Goal: Task Accomplishment & Management: Complete application form

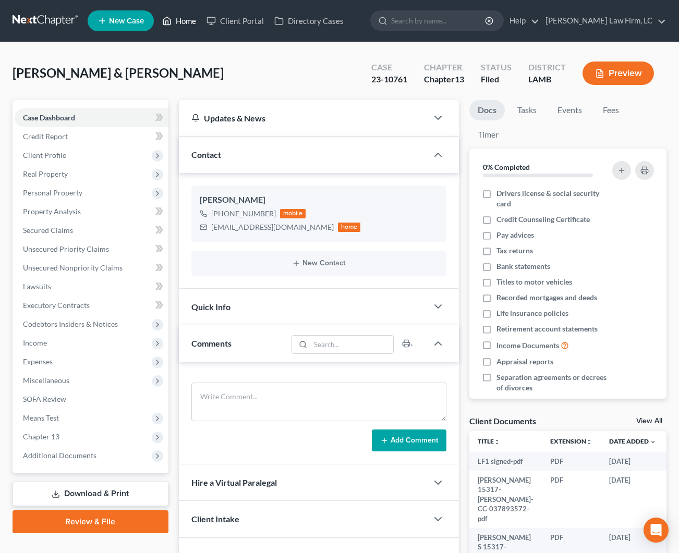
click at [177, 22] on link "Home" at bounding box center [179, 20] width 44 height 19
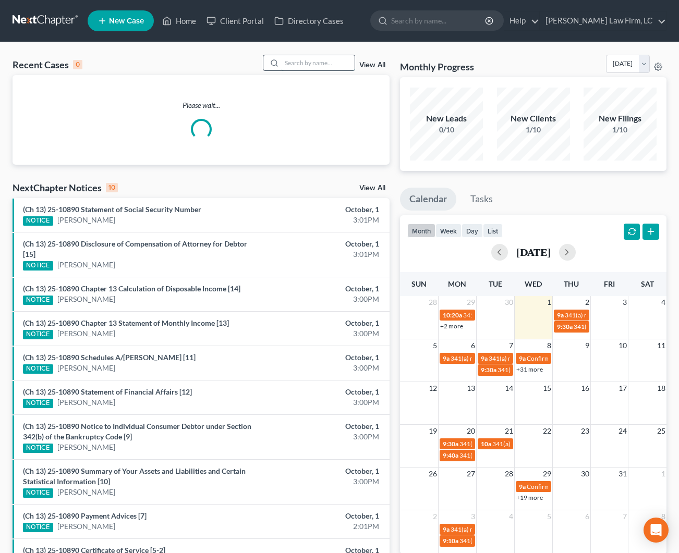
click at [321, 65] on input "search" at bounding box center [317, 62] width 73 height 15
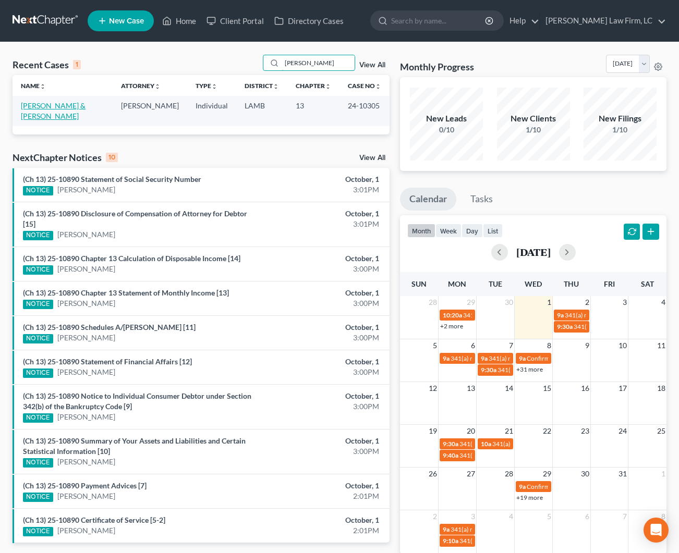
type input "[PERSON_NAME]"
click at [62, 106] on link "[PERSON_NAME] & [PERSON_NAME]" at bounding box center [53, 110] width 65 height 19
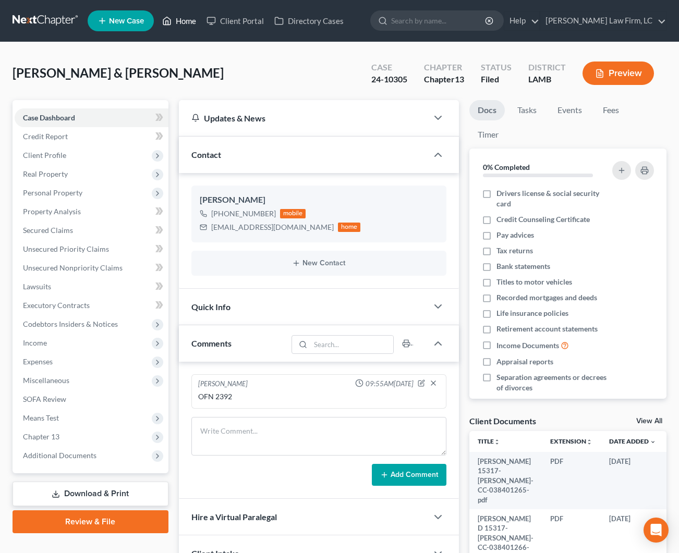
click at [186, 20] on link "Home" at bounding box center [179, 20] width 44 height 19
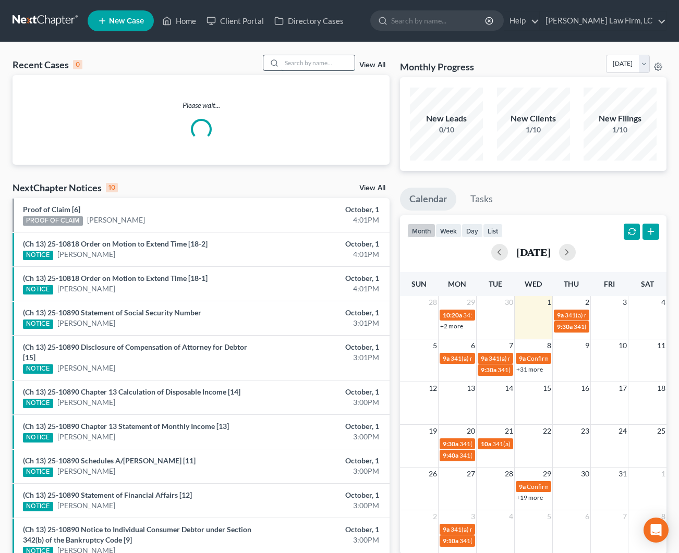
click at [294, 63] on input "search" at bounding box center [317, 62] width 73 height 15
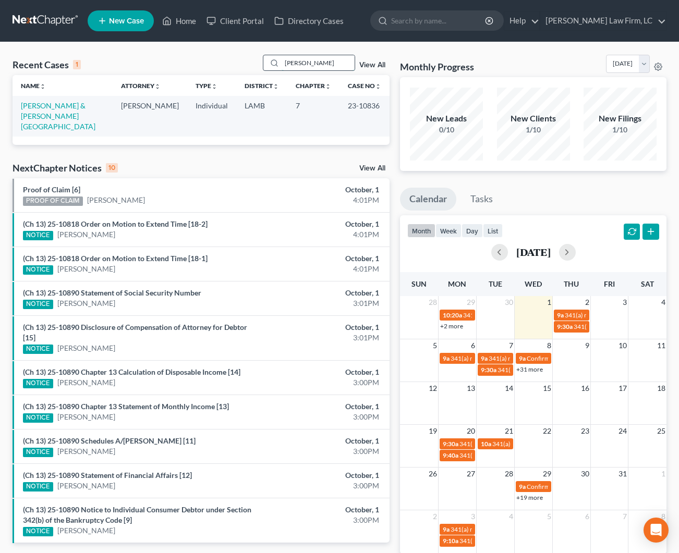
drag, startPoint x: 324, startPoint y: 61, endPoint x: 313, endPoint y: 61, distance: 10.4
click at [313, 61] on input "[PERSON_NAME]" at bounding box center [317, 62] width 73 height 15
click at [337, 66] on input "[PERSON_NAME]" at bounding box center [317, 62] width 73 height 15
drag, startPoint x: 332, startPoint y: 63, endPoint x: 313, endPoint y: 63, distance: 19.3
click at [313, 63] on input "[PERSON_NAME]" at bounding box center [317, 62] width 73 height 15
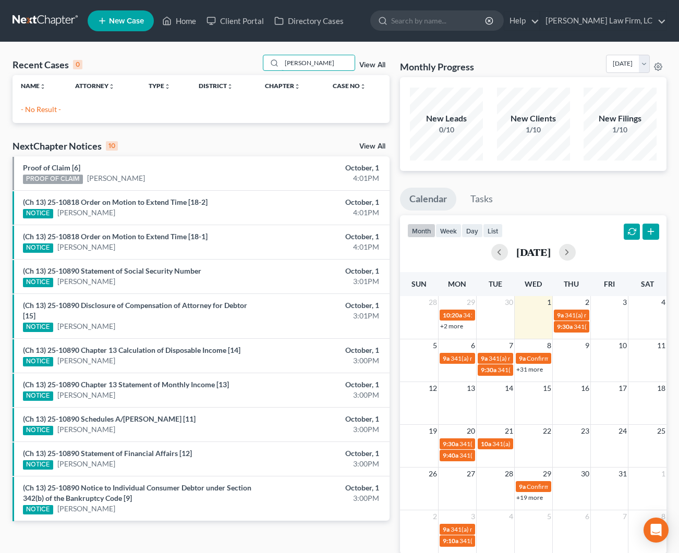
scroll to position [2, 0]
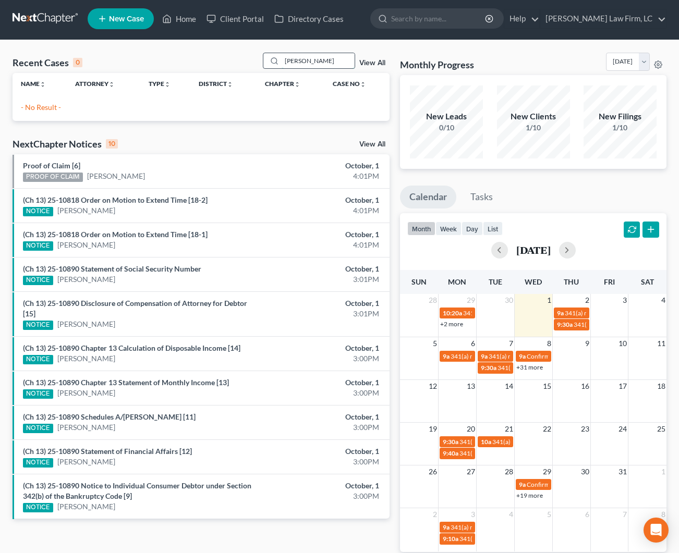
drag, startPoint x: 330, startPoint y: 61, endPoint x: 316, endPoint y: 60, distance: 14.1
click at [313, 61] on input "[PERSON_NAME]" at bounding box center [317, 60] width 73 height 15
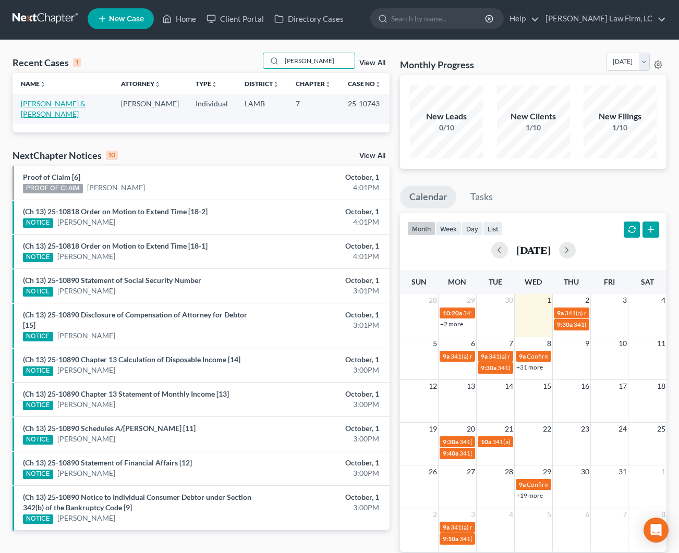
type input "[PERSON_NAME]"
click at [51, 102] on link "[PERSON_NAME] & [PERSON_NAME]" at bounding box center [53, 108] width 65 height 19
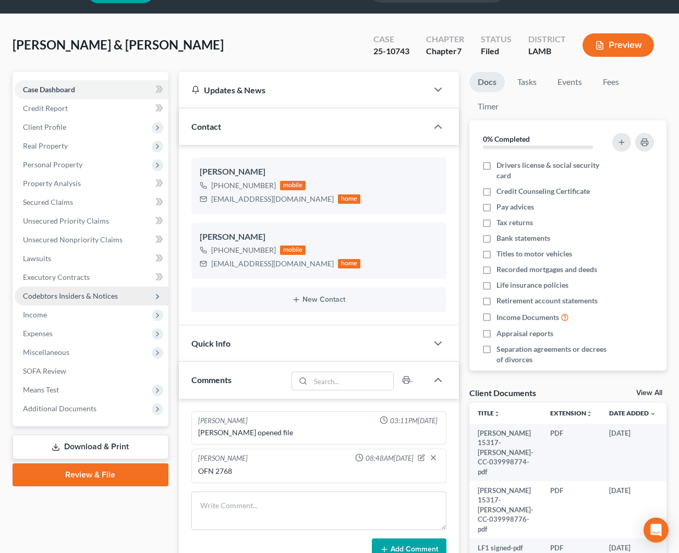
scroll to position [29, 0]
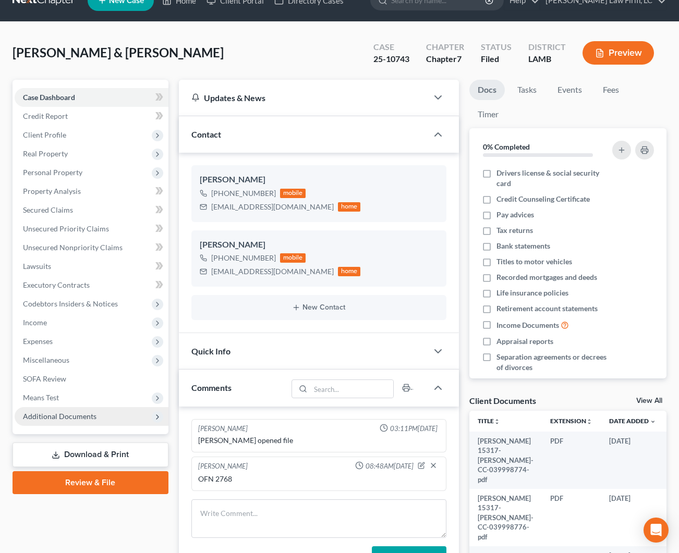
click at [130, 414] on span "Additional Documents" at bounding box center [92, 416] width 154 height 19
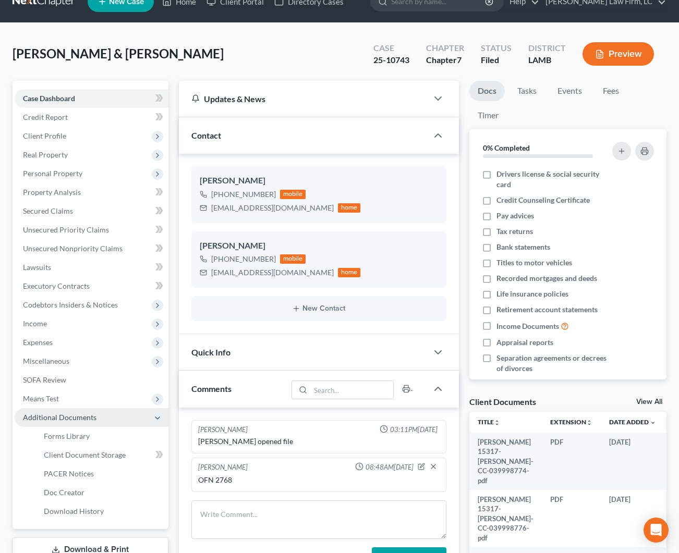
scroll to position [18, 0]
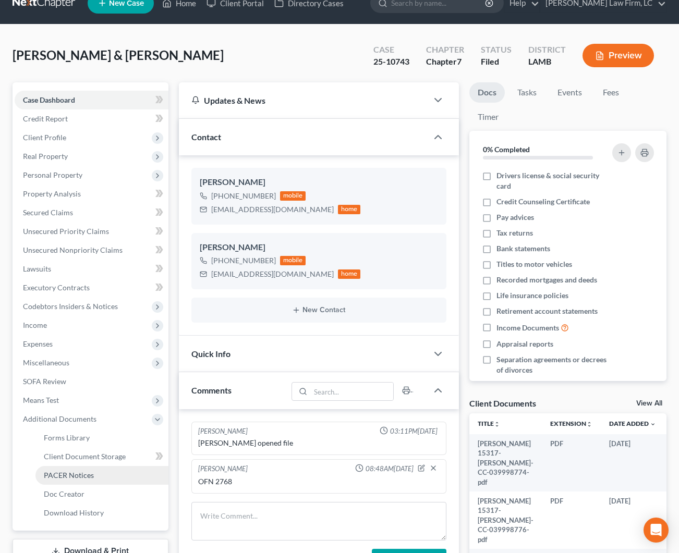
click at [87, 474] on span "PACER Notices" at bounding box center [69, 475] width 50 height 9
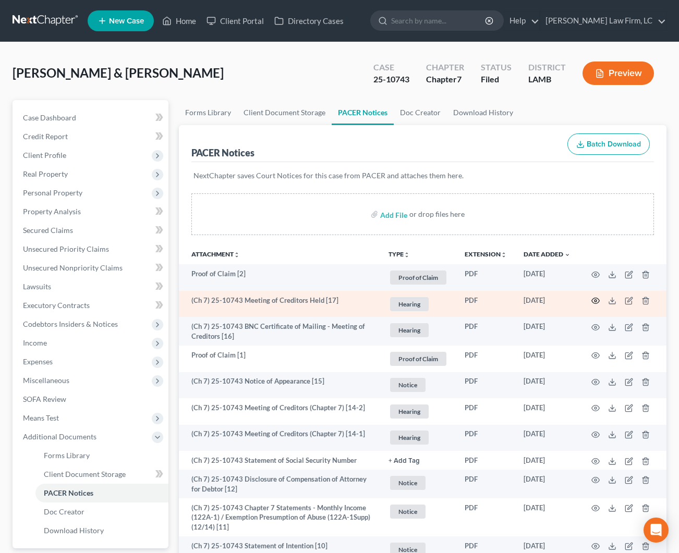
click at [595, 305] on icon "button" at bounding box center [595, 301] width 8 height 8
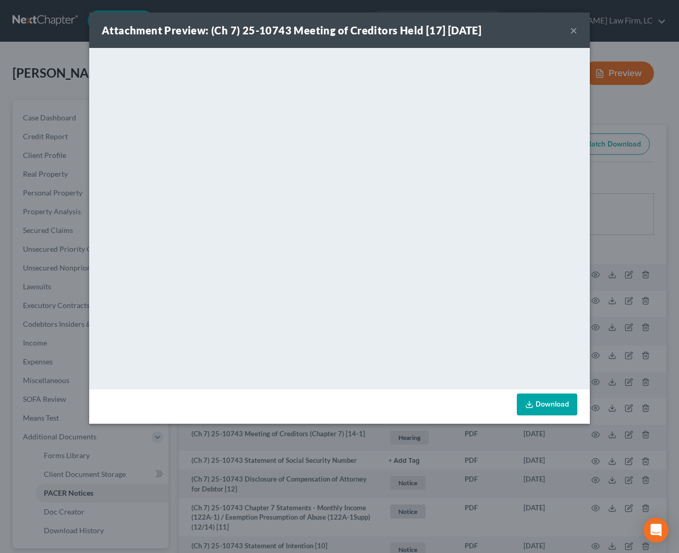
click at [573, 31] on button "×" at bounding box center [573, 30] width 7 height 13
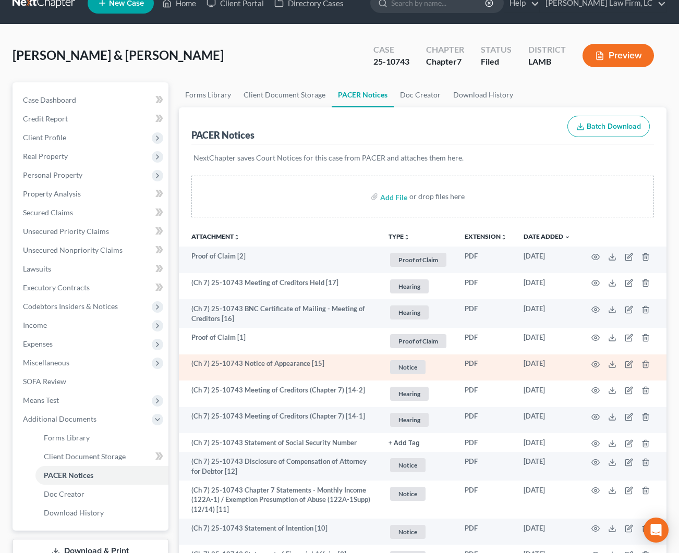
scroll to position [27, 0]
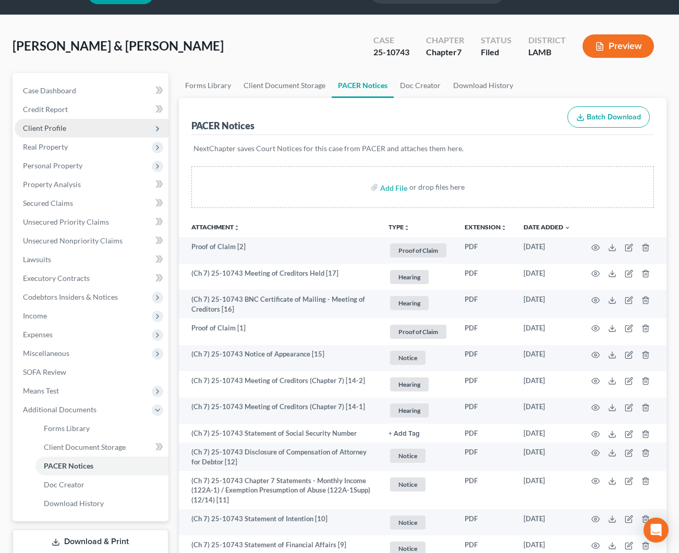
click at [69, 126] on span "Client Profile" at bounding box center [92, 128] width 154 height 19
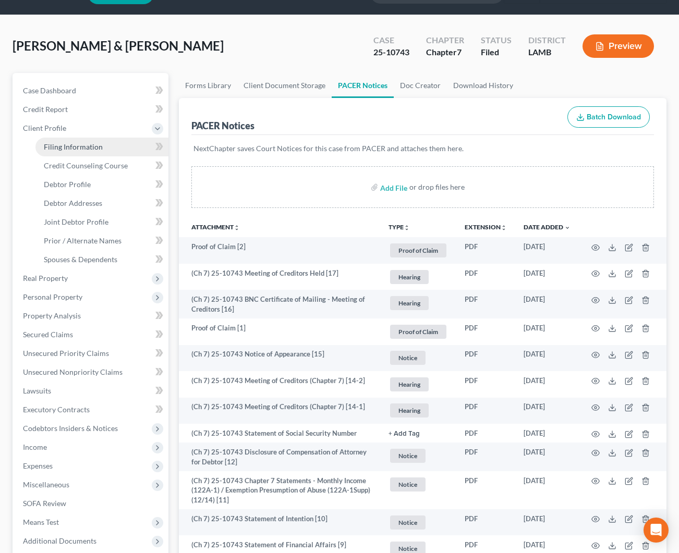
scroll to position [24, 0]
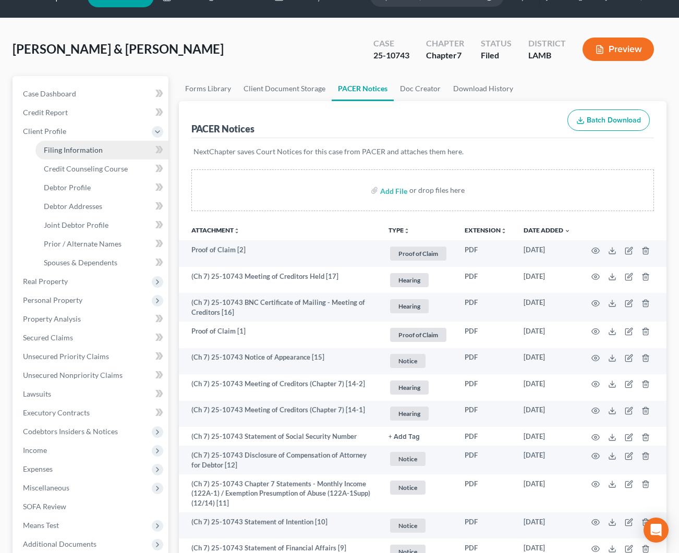
click at [87, 153] on span "Filing Information" at bounding box center [73, 149] width 59 height 9
select select "1"
select select "0"
select select "19"
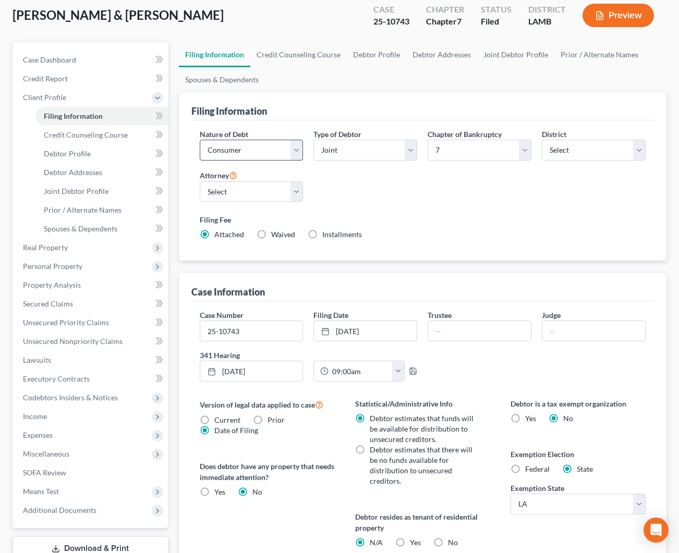
scroll to position [63, 0]
